Goal: Task Accomplishment & Management: Manage account settings

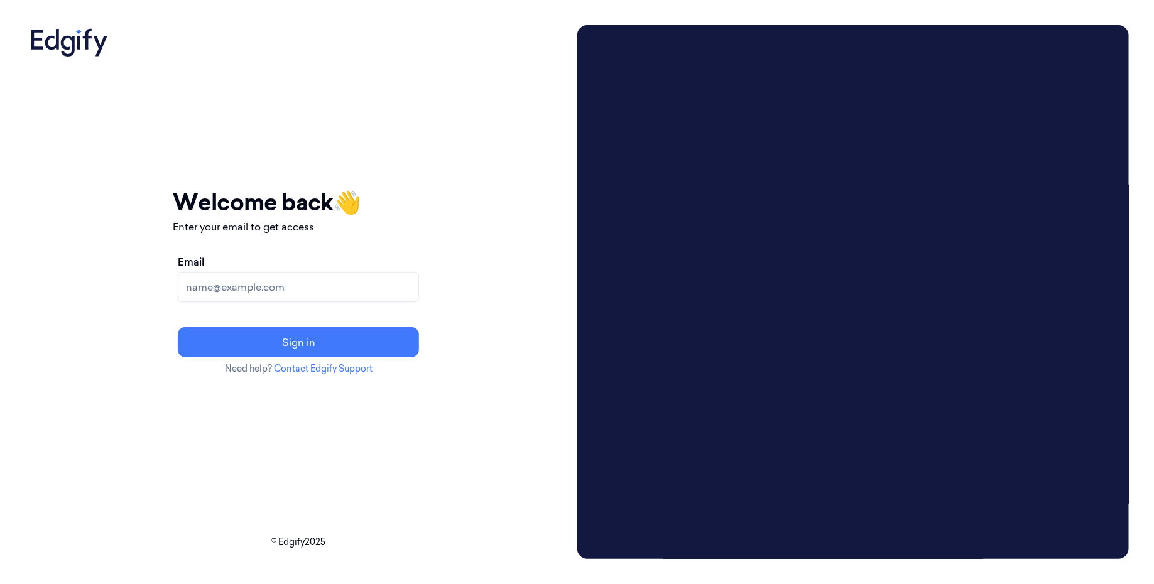
click at [319, 292] on input "Email" at bounding box center [298, 287] width 241 height 30
click at [254, 288] on input "[EMAIL_ADDRESS]" at bounding box center [298, 287] width 241 height 30
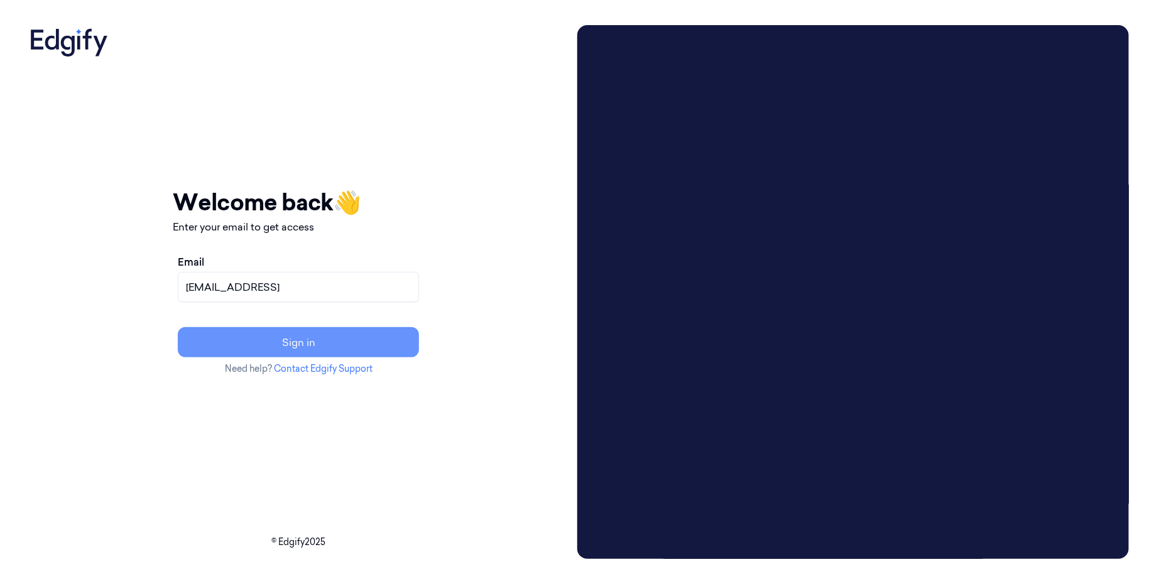
type input "[EMAIL_ADDRESS]"
click at [343, 352] on button "Sign in" at bounding box center [298, 342] width 241 height 30
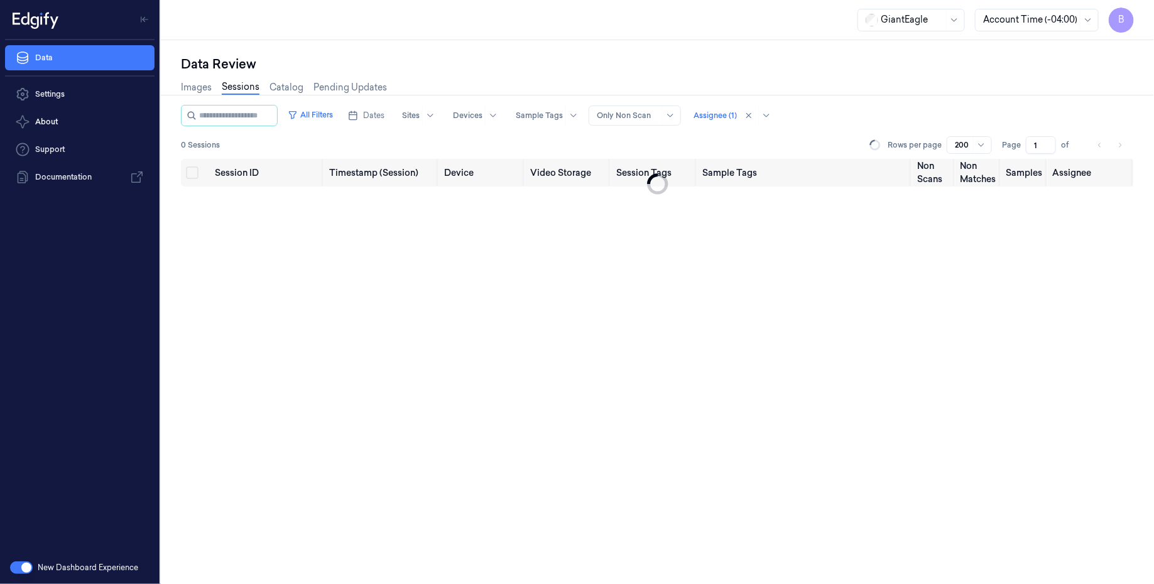
click at [1121, 13] on span "B" at bounding box center [1121, 20] width 25 height 25
click at [1016, 170] on span "Logout" at bounding box center [1054, 170] width 150 height 11
